Goal: Transaction & Acquisition: Download file/media

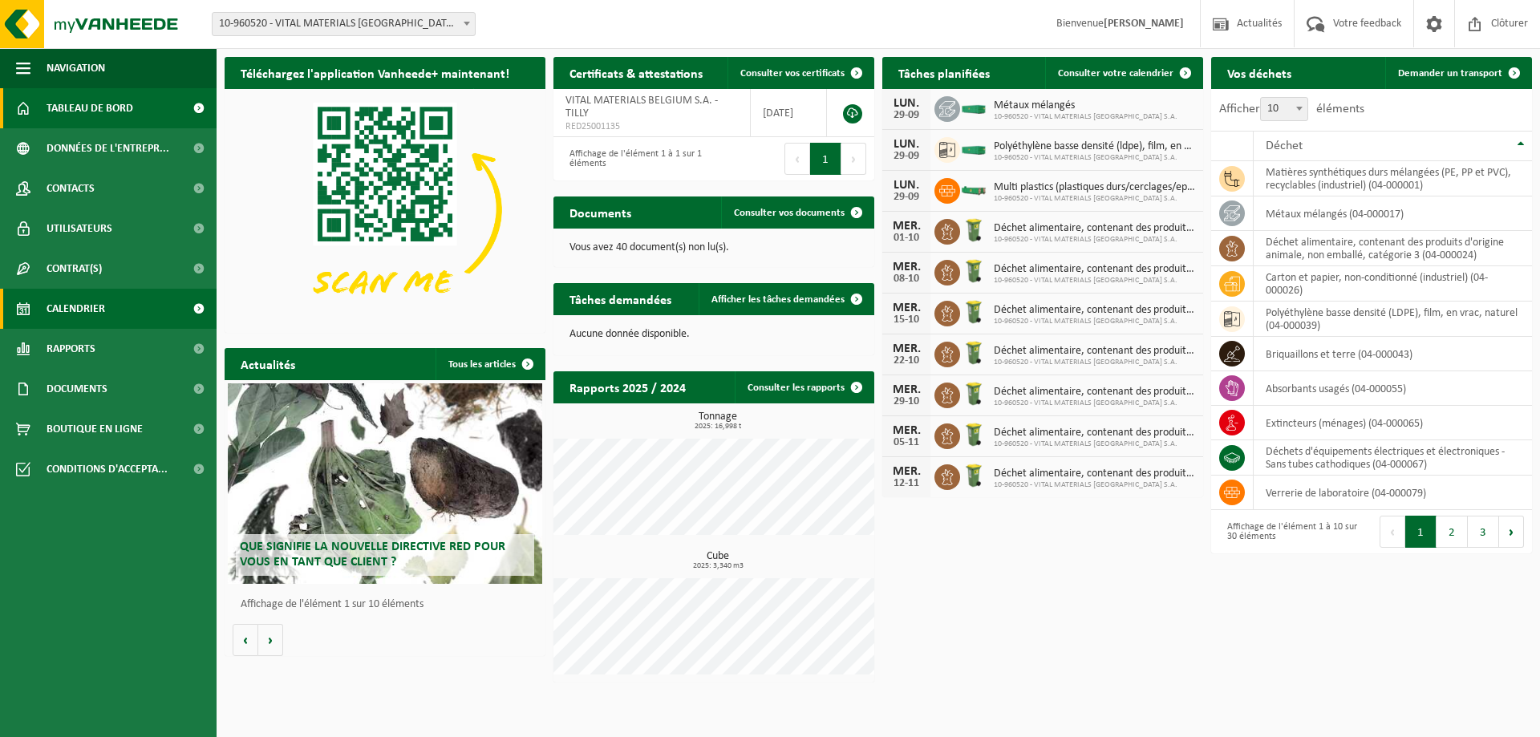
click at [103, 305] on span "Calendrier" at bounding box center [76, 309] width 59 height 40
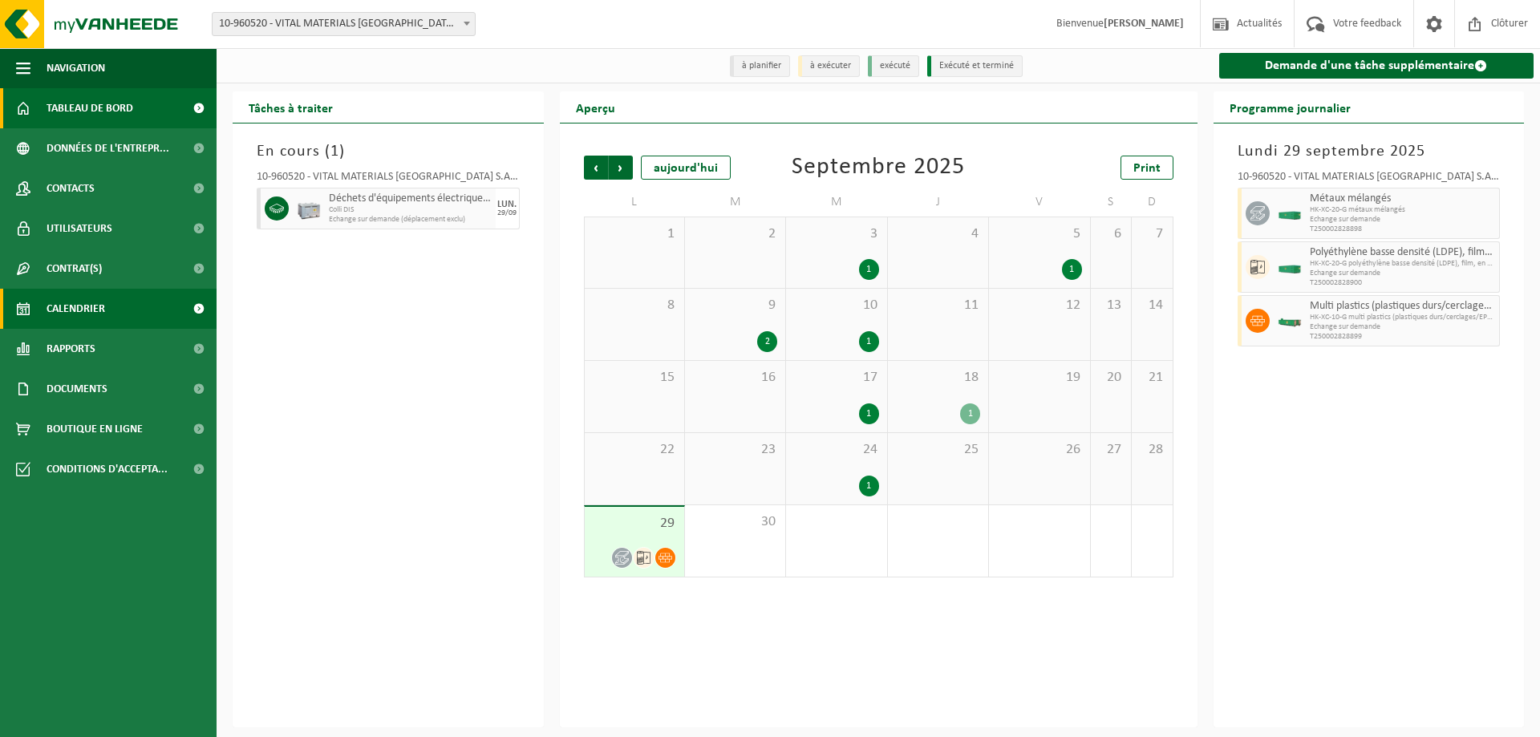
click at [77, 112] on span "Tableau de bord" at bounding box center [90, 108] width 87 height 40
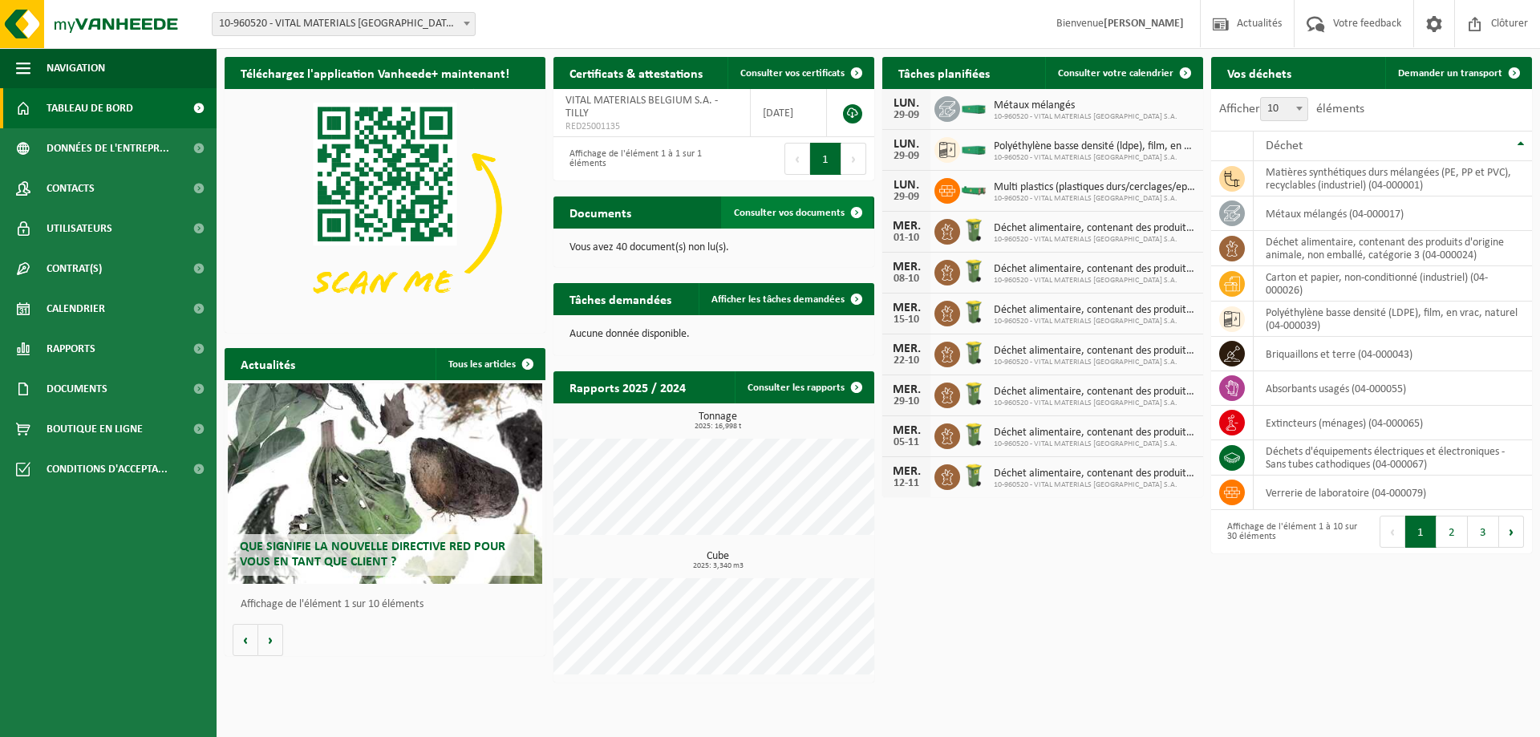
click at [779, 204] on link "Consulter vos documents" at bounding box center [797, 212] width 152 height 32
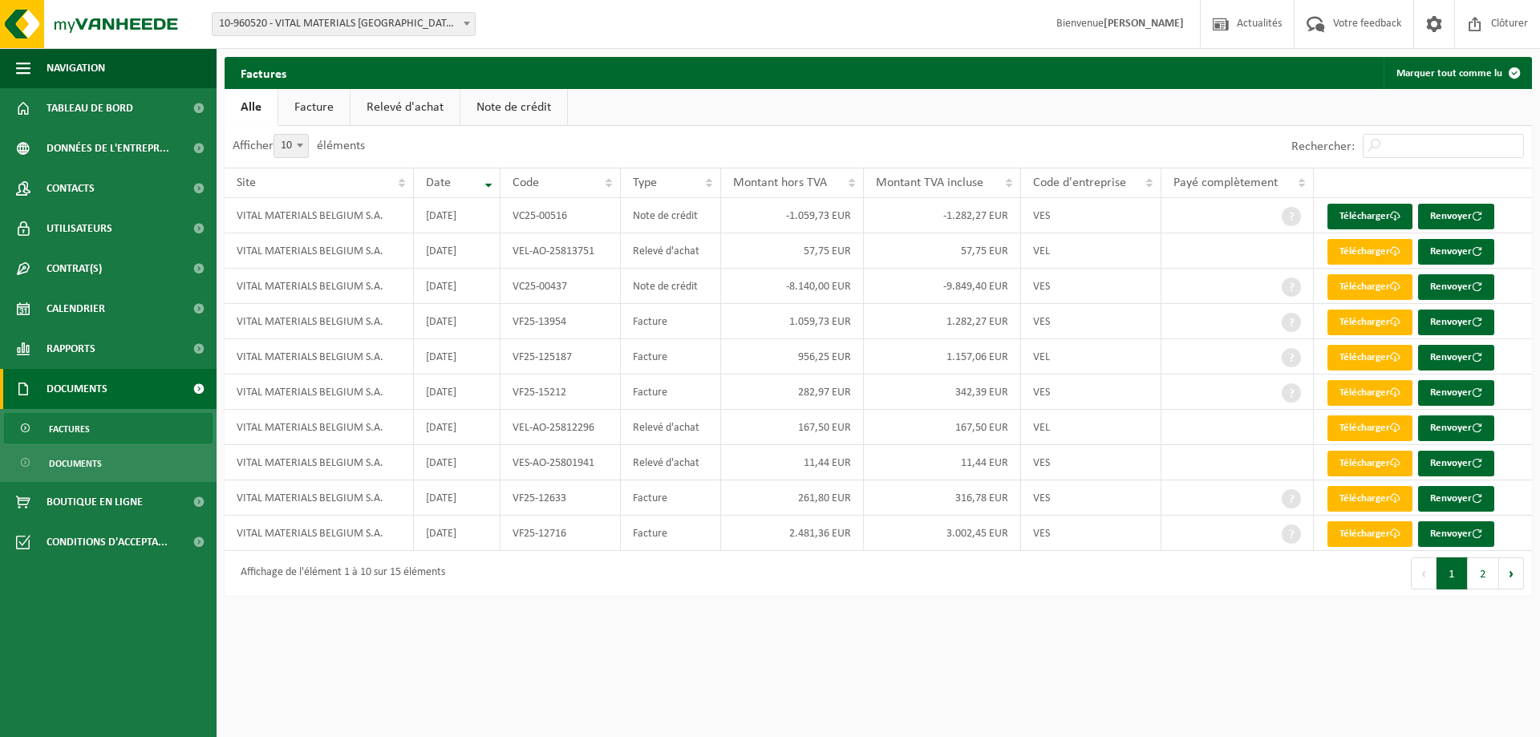
click at [521, 120] on link "Note de crédit" at bounding box center [513, 107] width 107 height 37
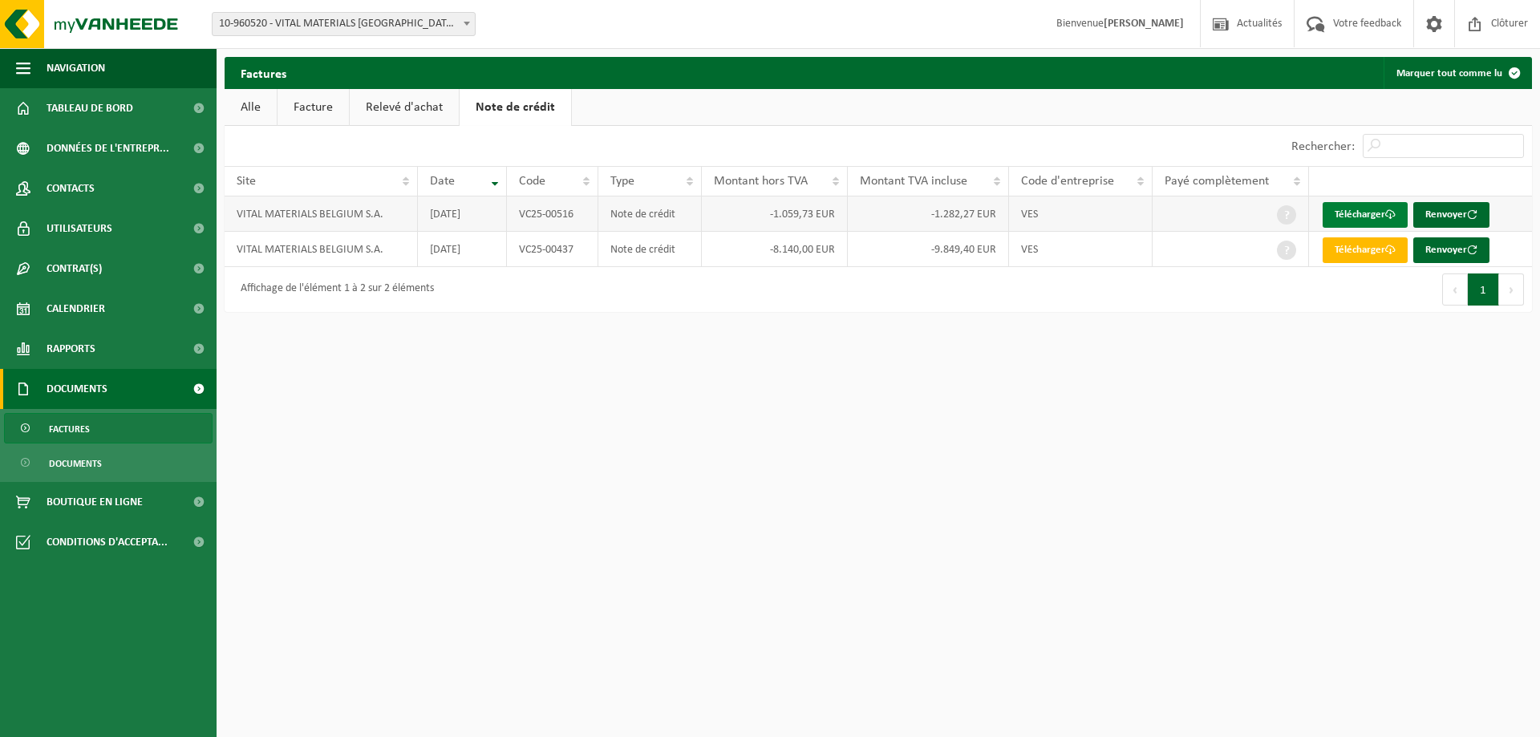
click at [1358, 213] on link "Télécharger" at bounding box center [1364, 215] width 85 height 26
click at [338, 105] on link "Facture" at bounding box center [312, 107] width 71 height 37
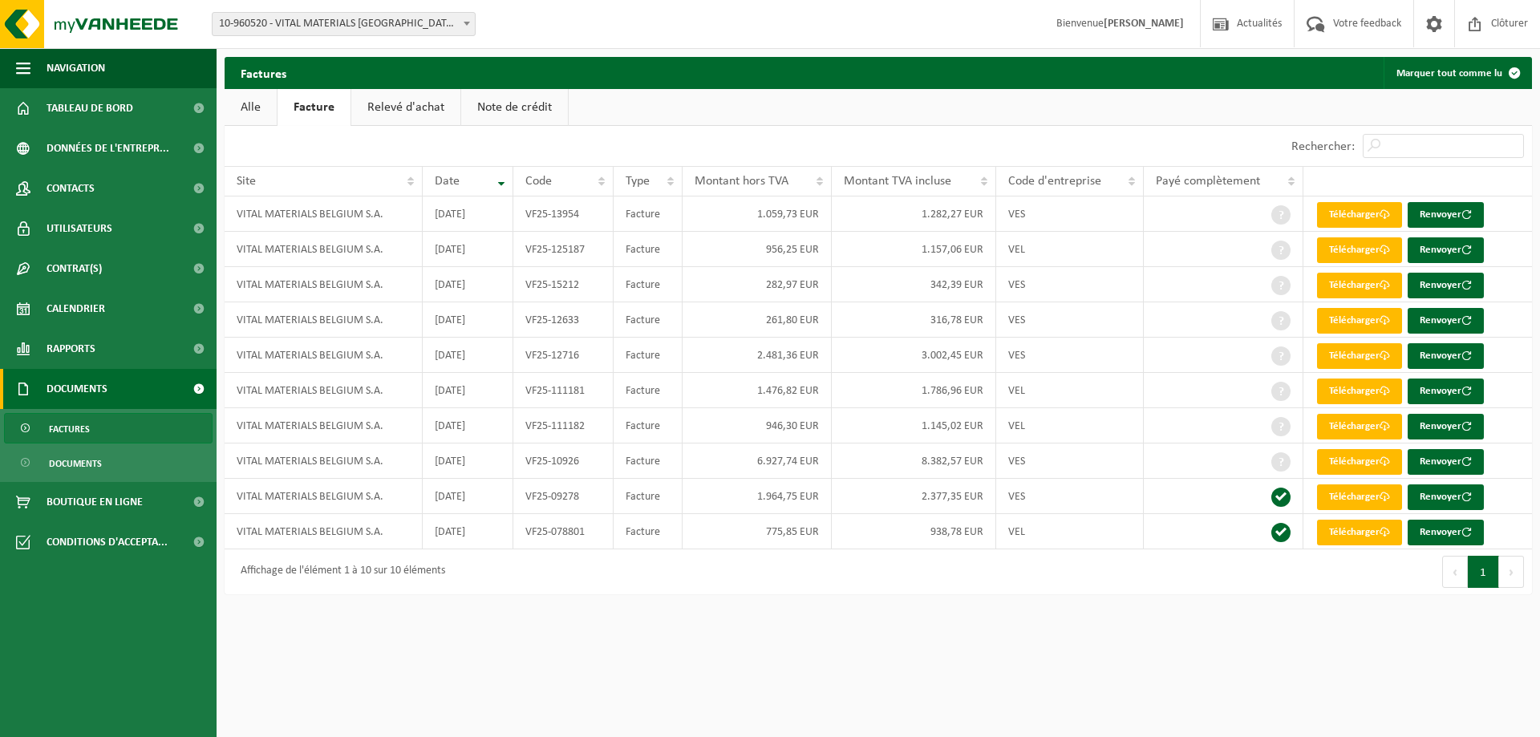
click at [485, 102] on link "Note de crédit" at bounding box center [514, 107] width 107 height 37
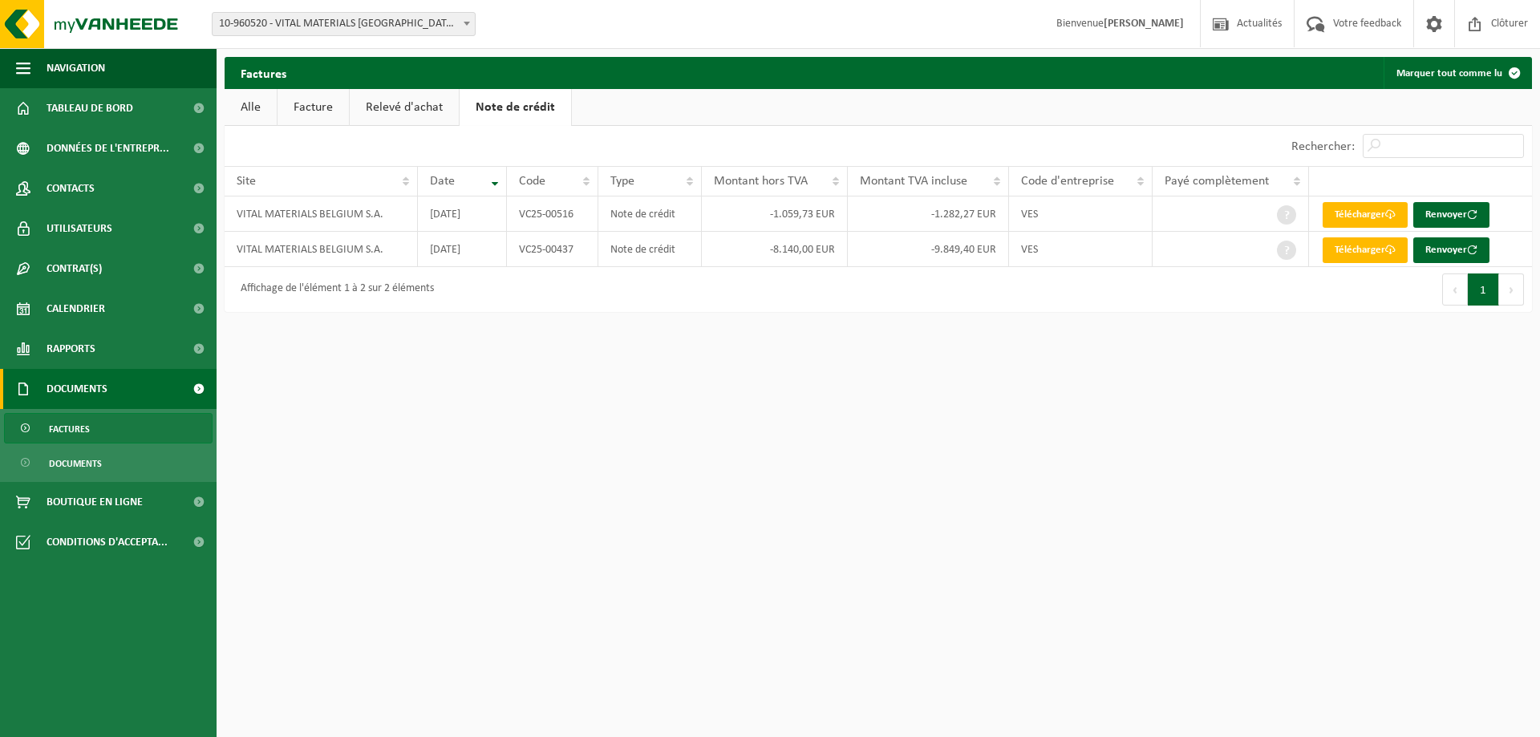
click at [299, 109] on link "Facture" at bounding box center [312, 107] width 71 height 37
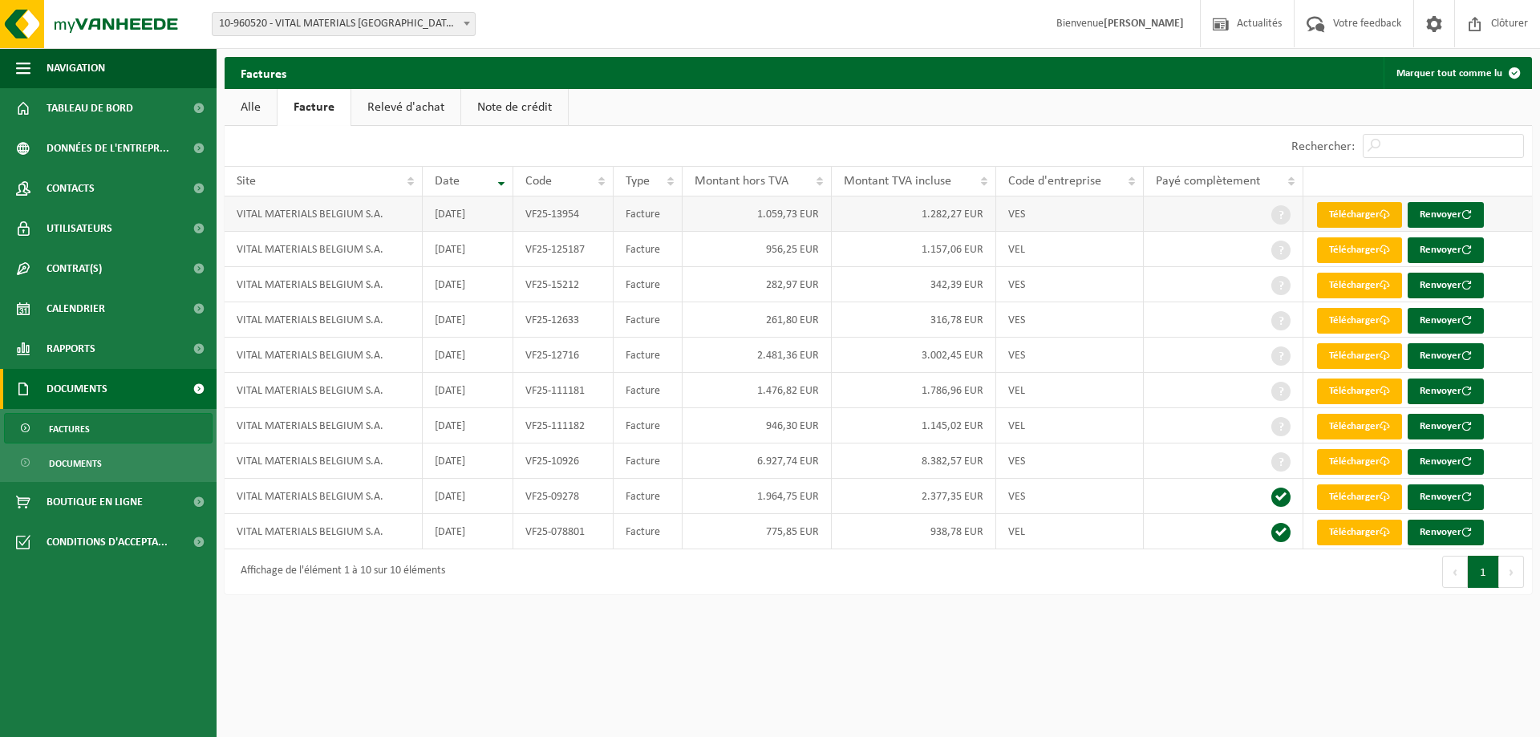
click at [1337, 221] on link "Télécharger" at bounding box center [1359, 215] width 85 height 26
click at [508, 105] on link "Note de crédit" at bounding box center [514, 107] width 107 height 37
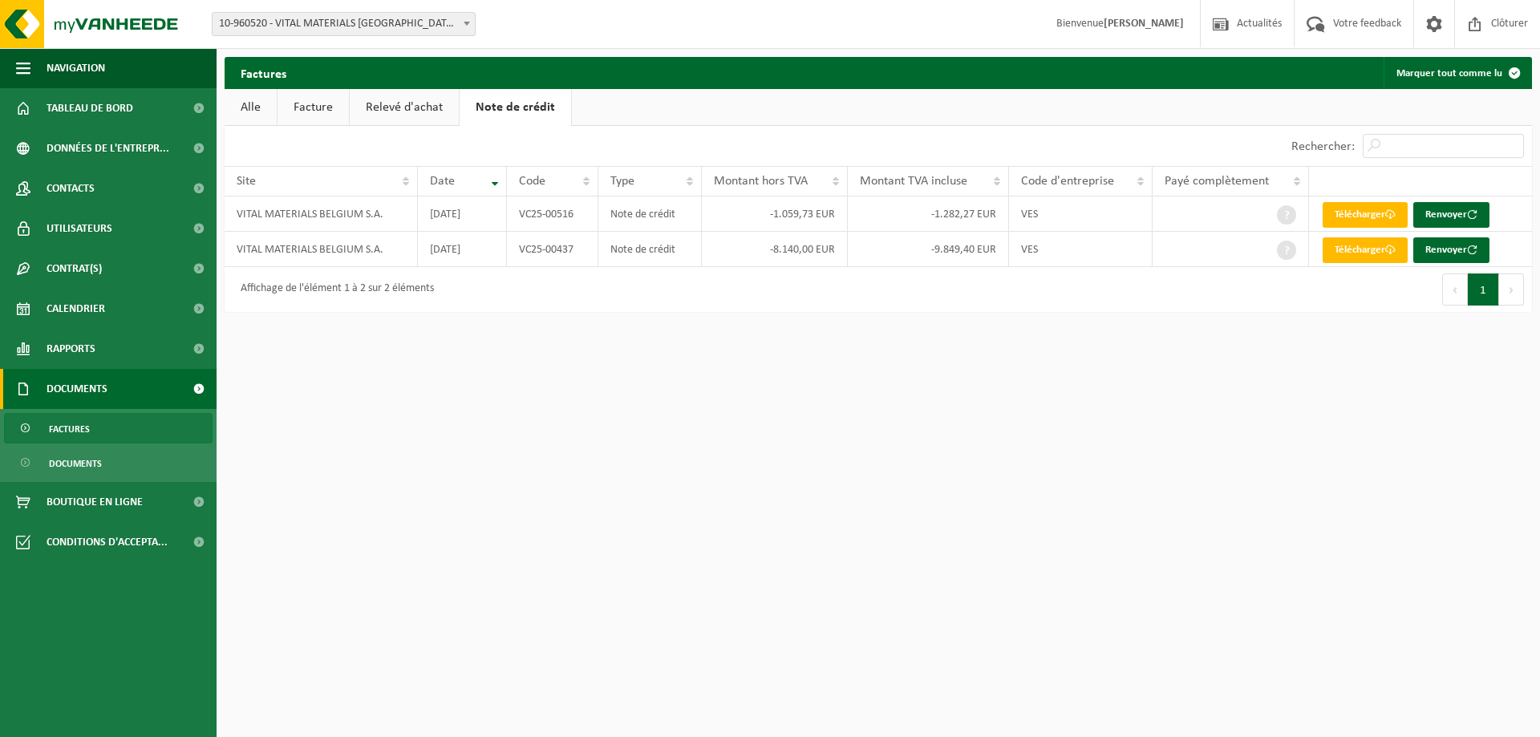
click at [367, 98] on link "Relevé d'achat" at bounding box center [404, 107] width 109 height 37
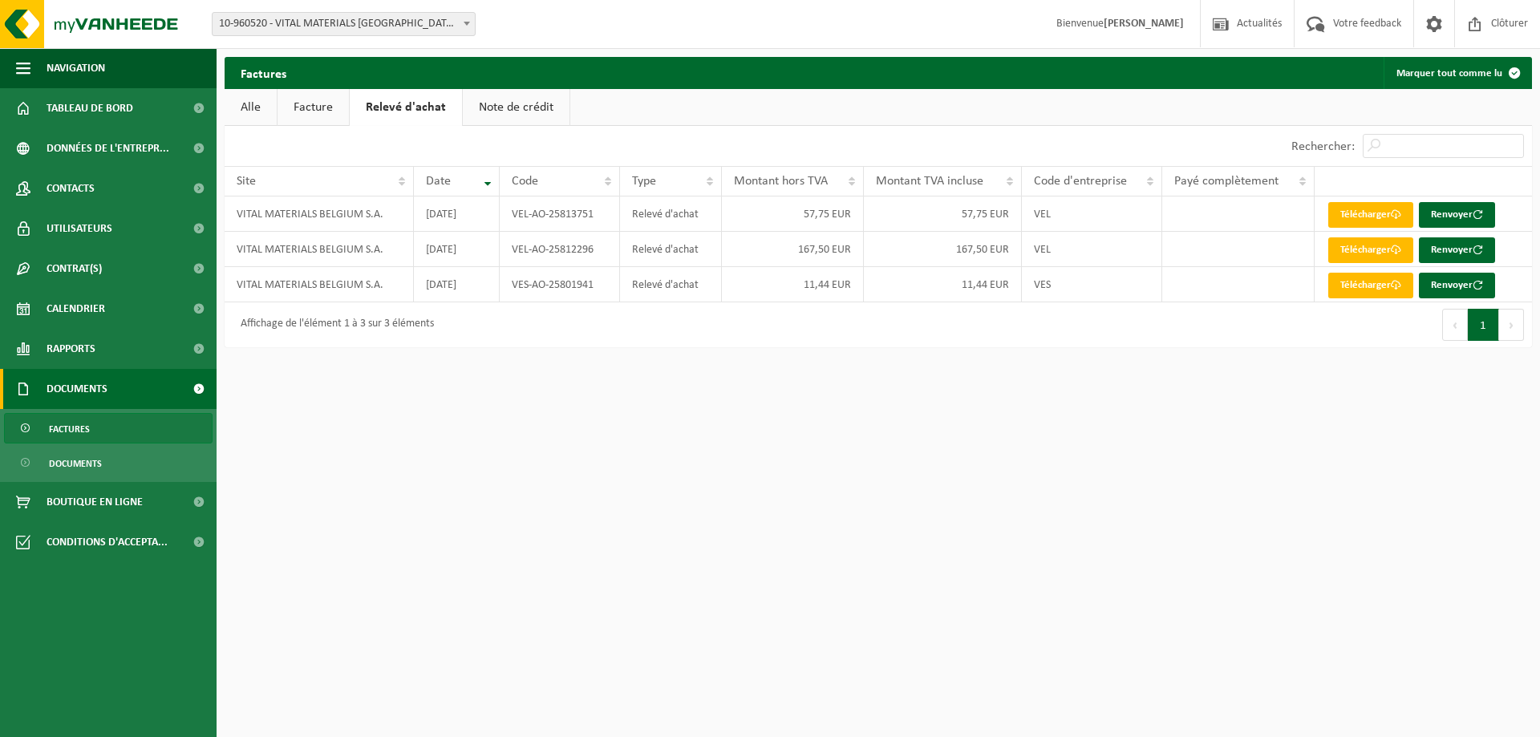
click at [310, 99] on link "Facture" at bounding box center [312, 107] width 71 height 37
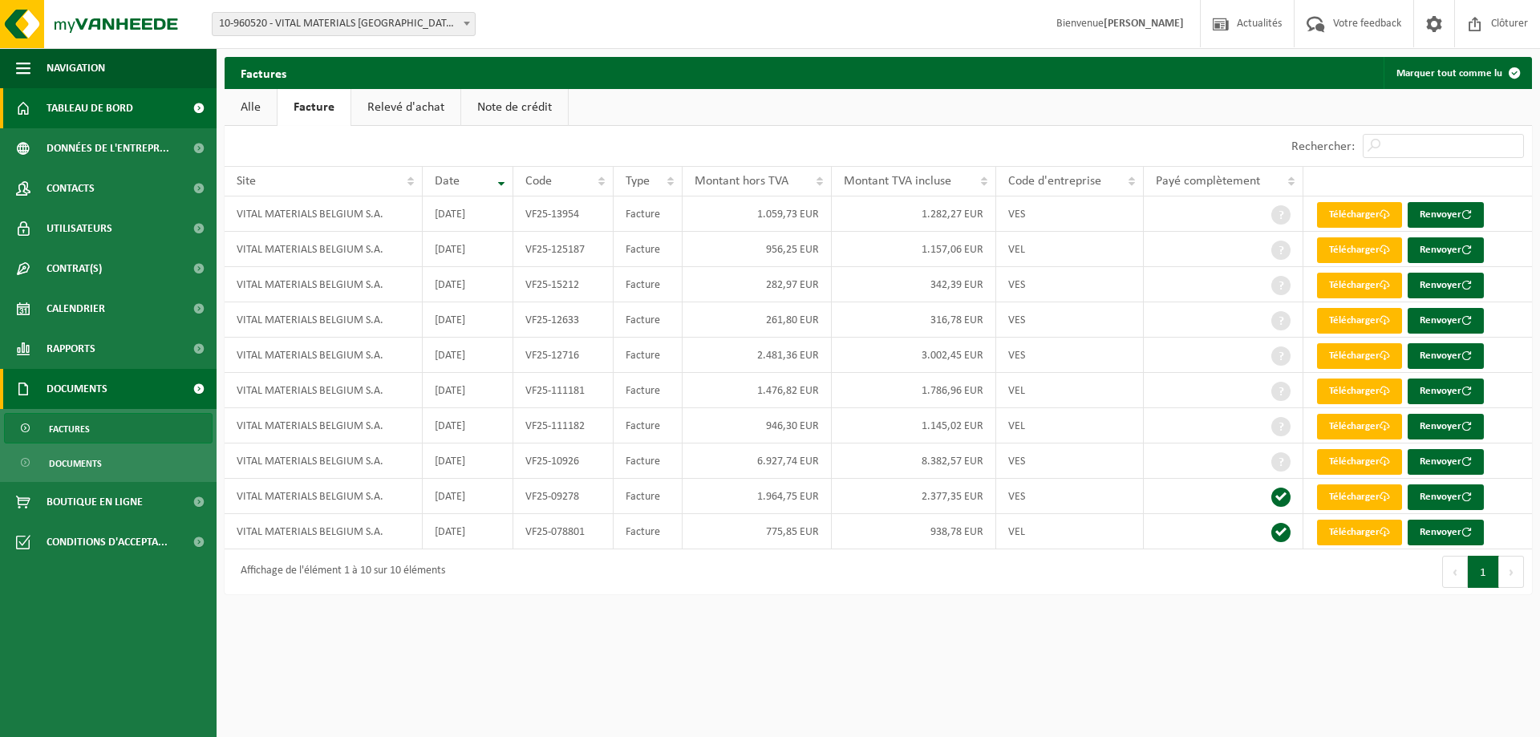
click at [91, 116] on span "Tableau de bord" at bounding box center [90, 108] width 87 height 40
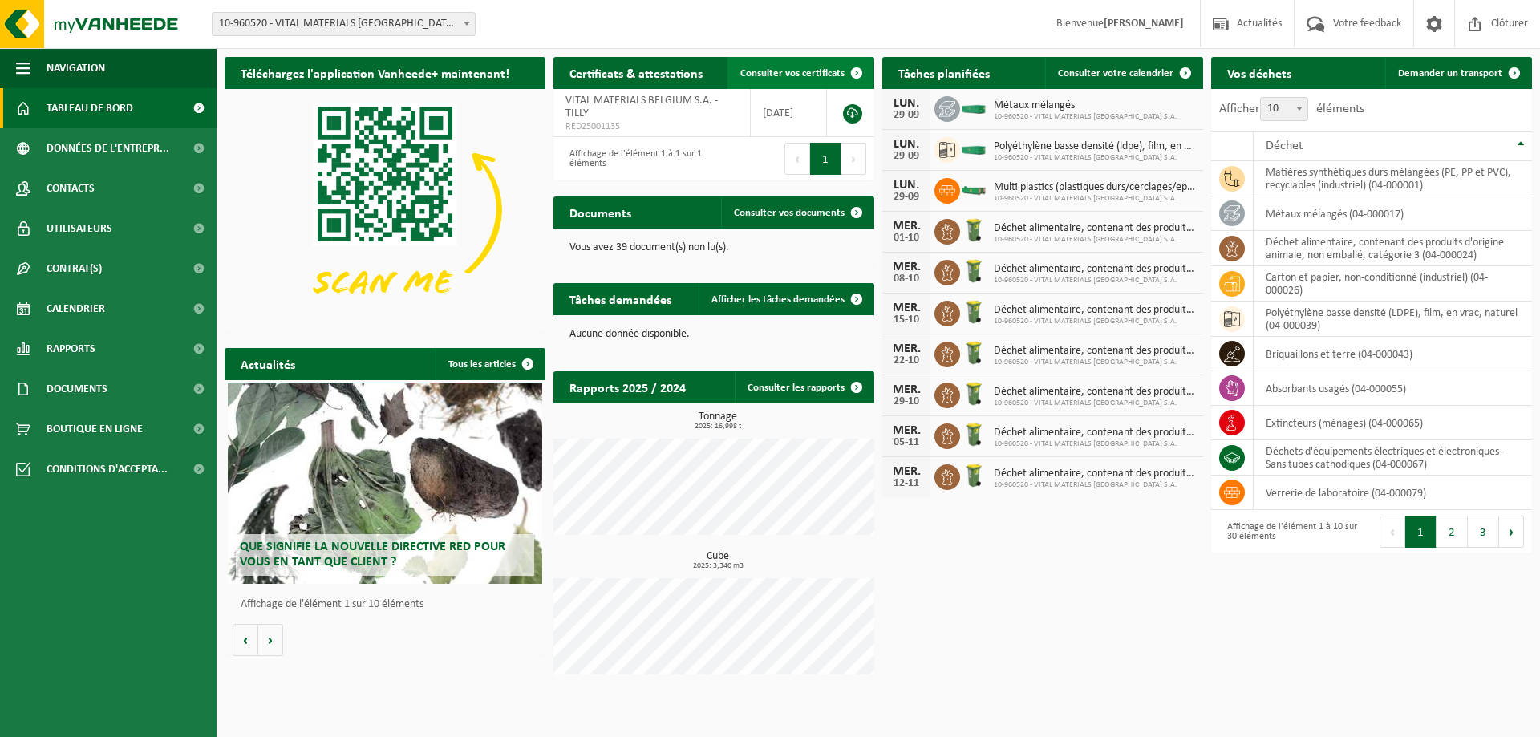
click at [821, 84] on link "Consulter vos certificats" at bounding box center [799, 73] width 145 height 32
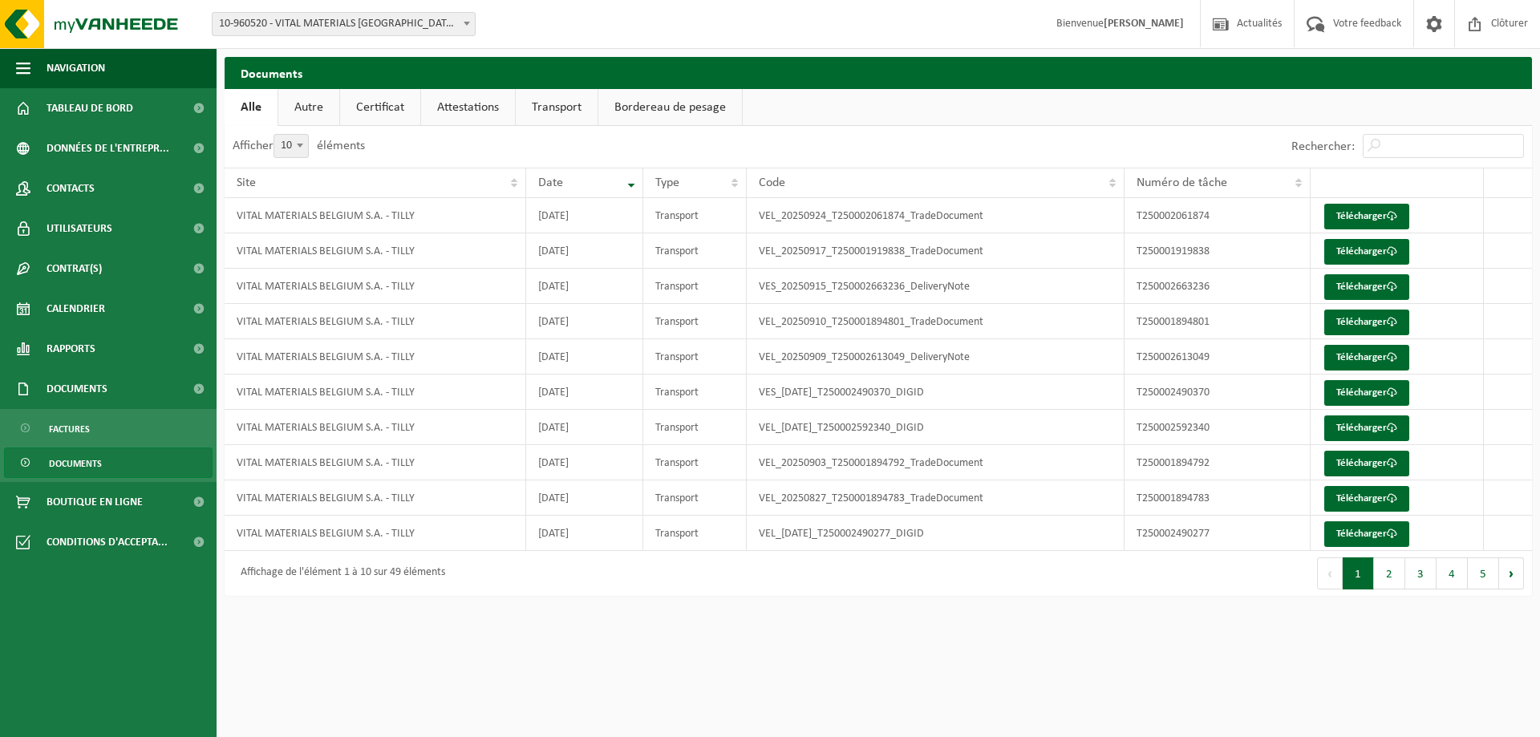
click at [358, 102] on link "Certificat" at bounding box center [380, 107] width 80 height 37
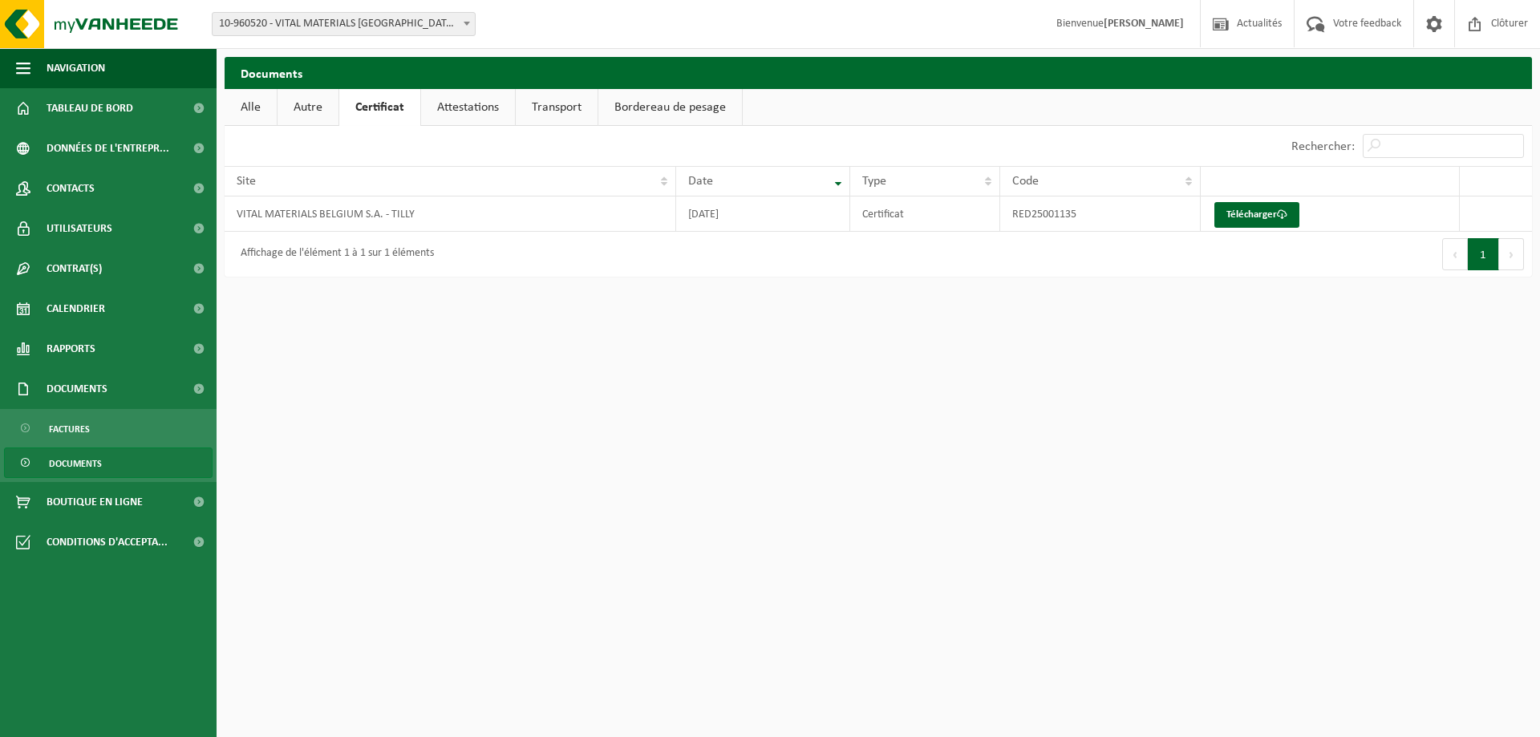
click at [495, 115] on link "Attestations" at bounding box center [468, 107] width 94 height 37
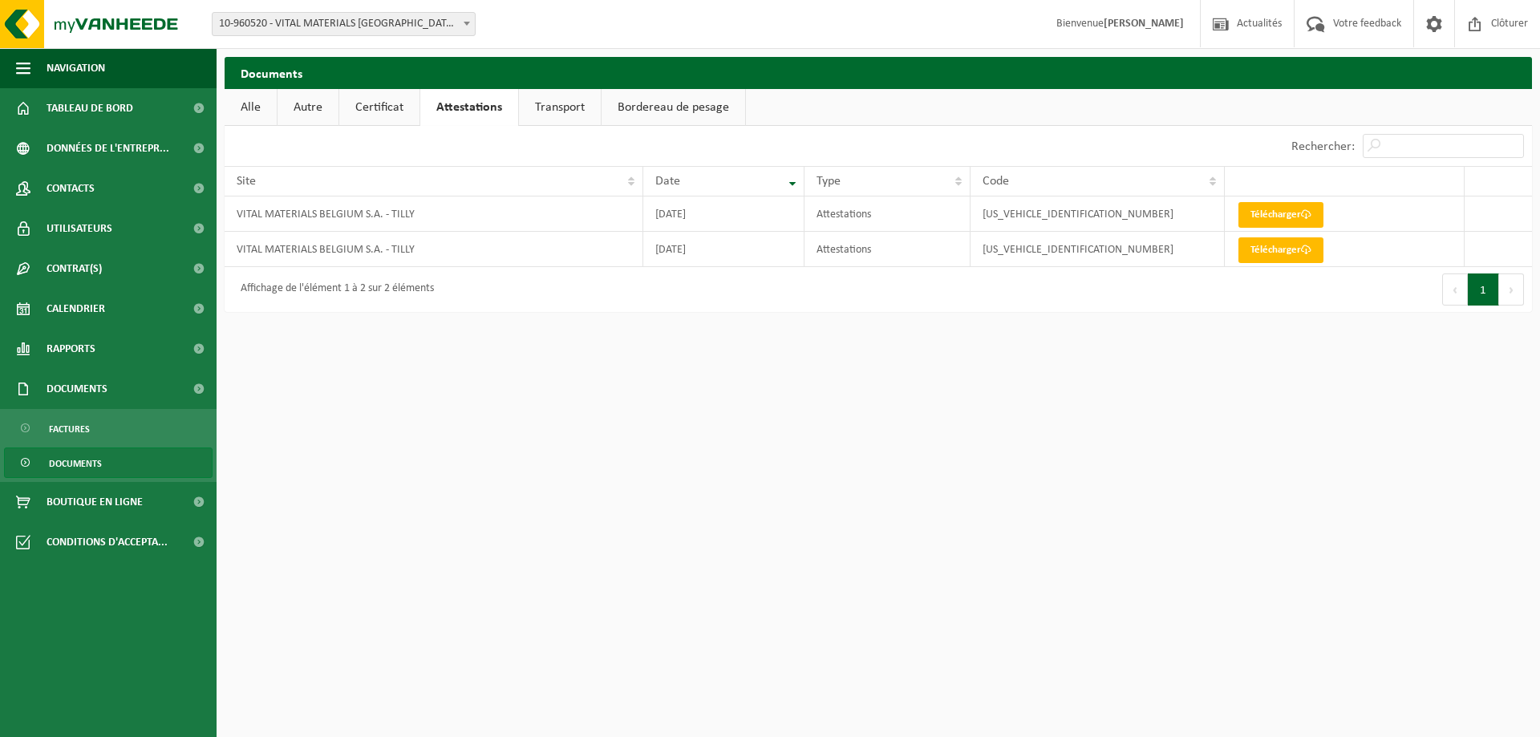
click at [550, 107] on link "Transport" at bounding box center [560, 107] width 82 height 37
